Goal: Transaction & Acquisition: Download file/media

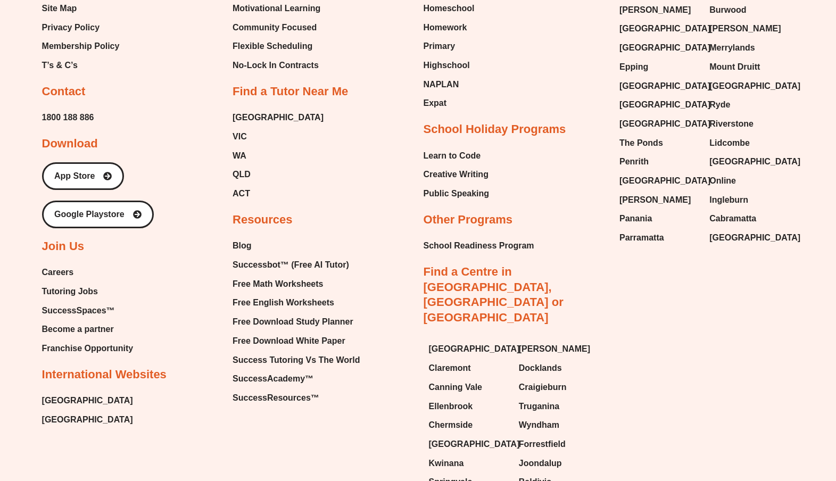
scroll to position [1259, 0]
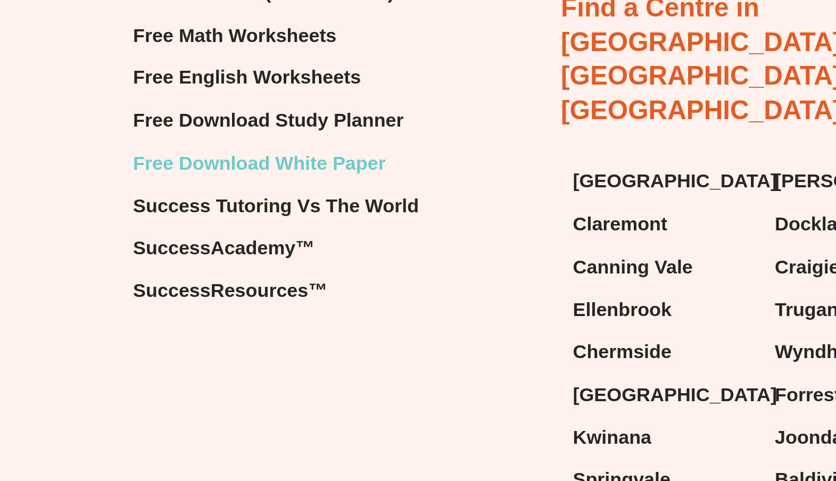
click at [329, 277] on span "Free Download White Paper" at bounding box center [288, 281] width 113 height 16
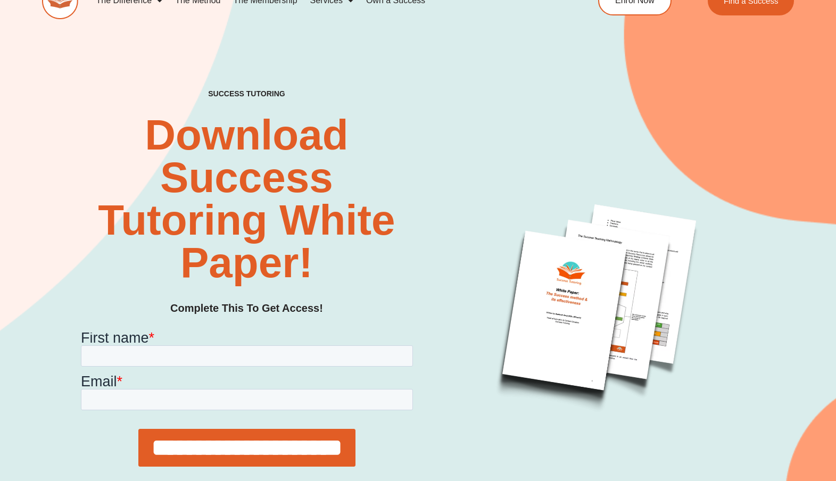
scroll to position [23, 0]
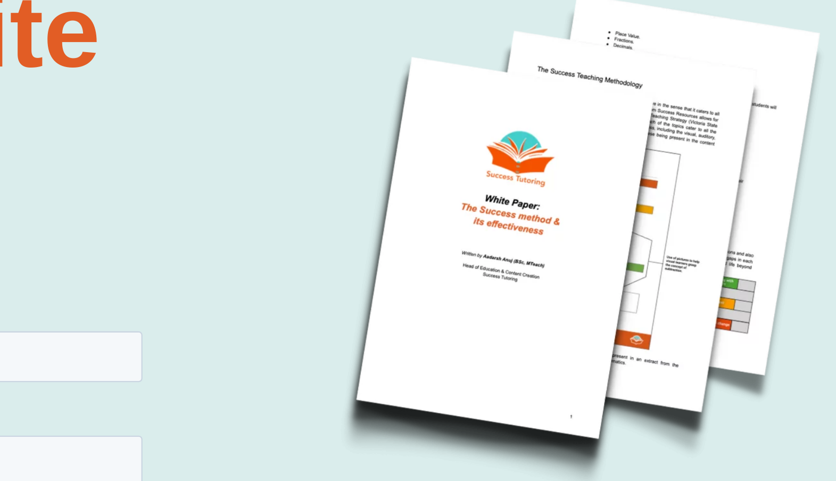
click at [607, 353] on img at bounding box center [596, 297] width 290 height 290
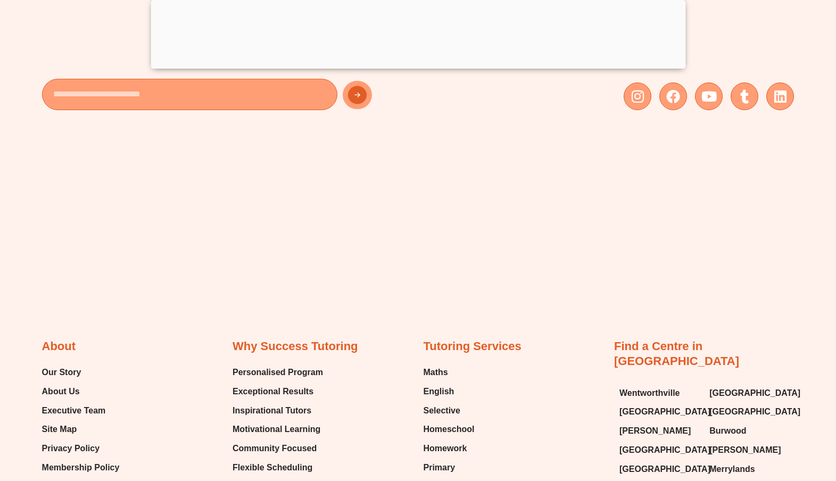
scroll to position [949, 0]
